Goal: Task Accomplishment & Management: Complete application form

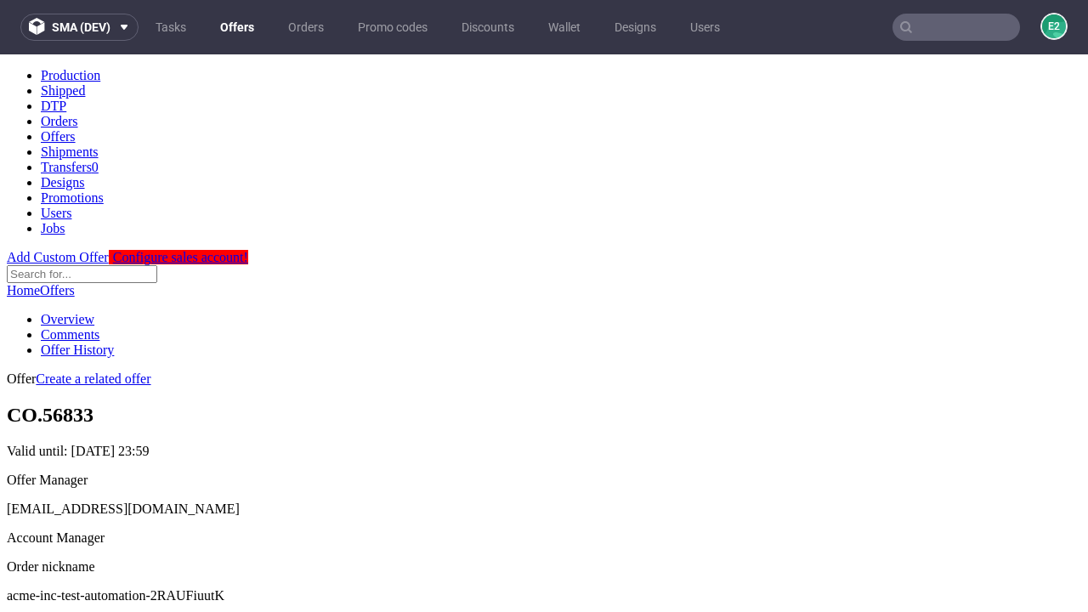
scroll to position [580, 0]
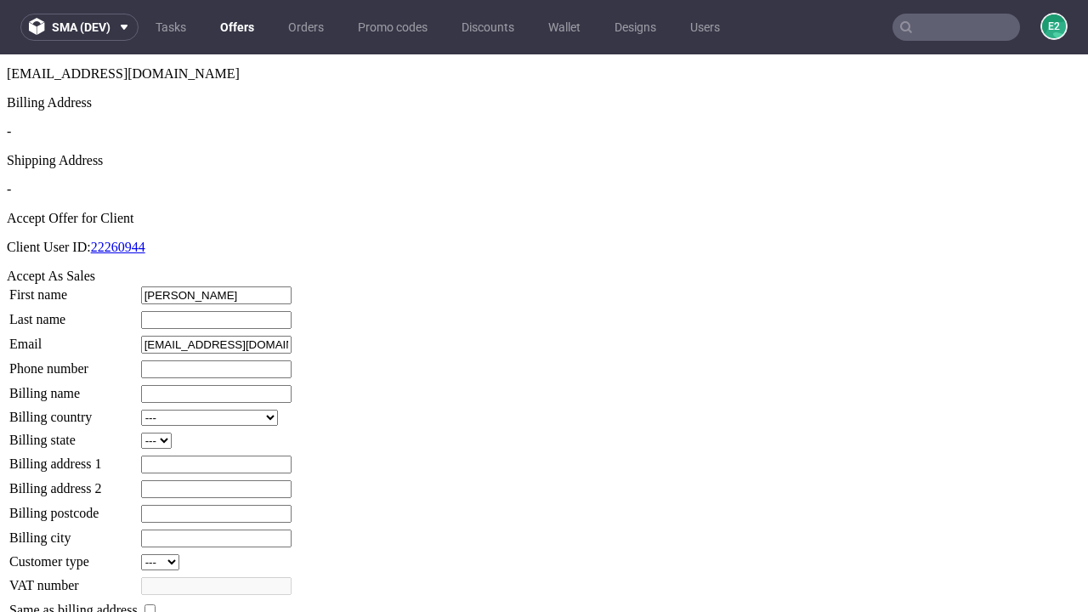
type input "[PERSON_NAME]"
type input "Kerluke"
type input "1509813888"
type input "Buford35"
select select "13"
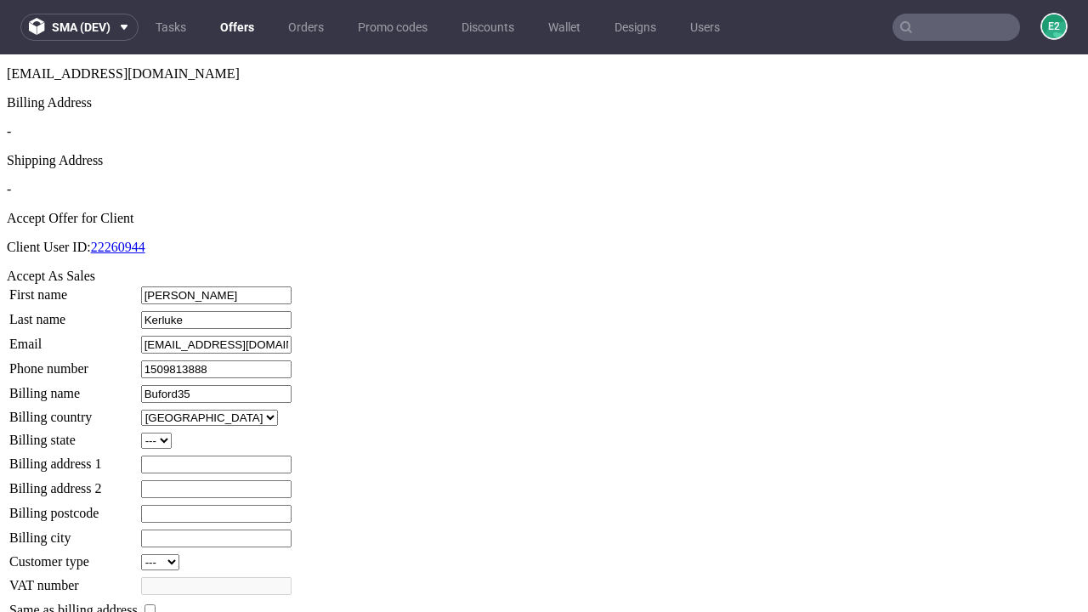
type input "Buford35"
select select "132"
type input "[STREET_ADDRESS]"
type input "IF2 2CH"
type input "[PERSON_NAME]-on-Okuneva"
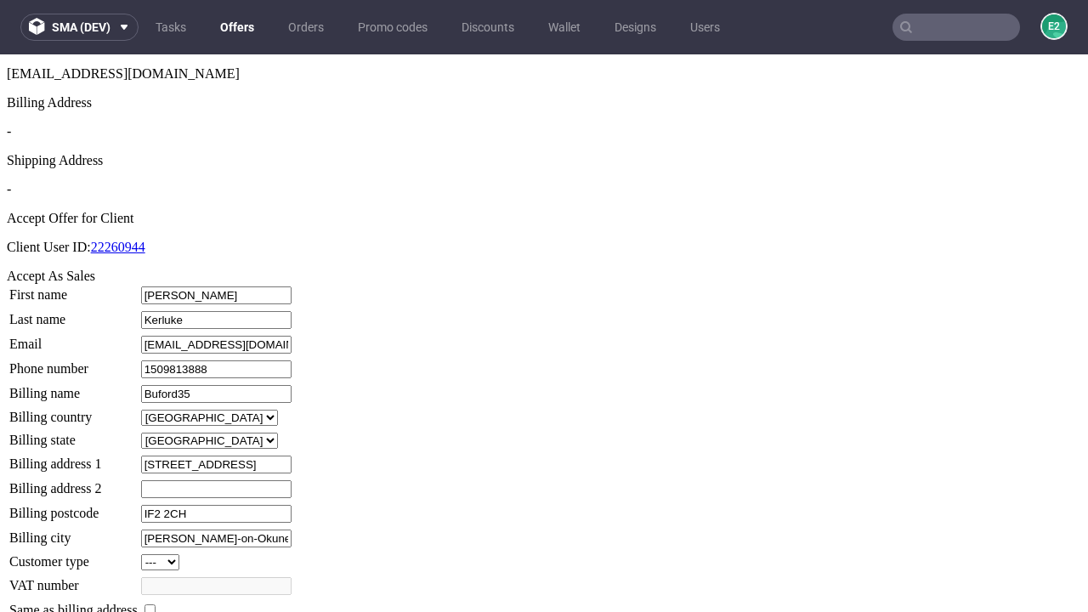
click at [156, 604] on input "checkbox" at bounding box center [149, 609] width 11 height 11
checkbox input "true"
type input "Buford35"
select select "13"
type input "[STREET_ADDRESS]"
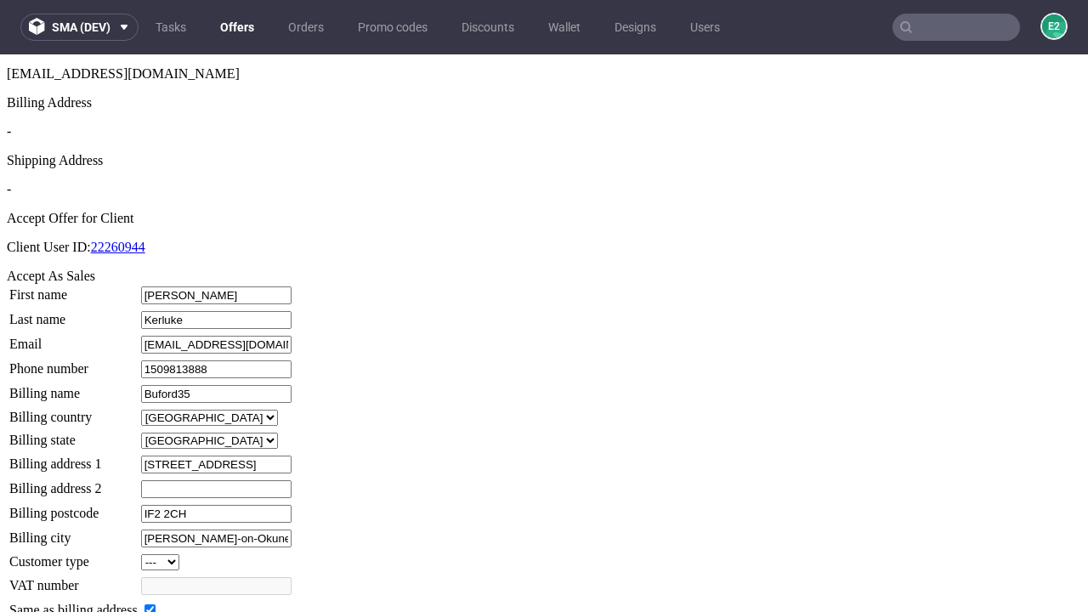
type input "IF2 2CH"
type input "[PERSON_NAME]-on-Okuneva"
